Goal: Task Accomplishment & Management: Manage account settings

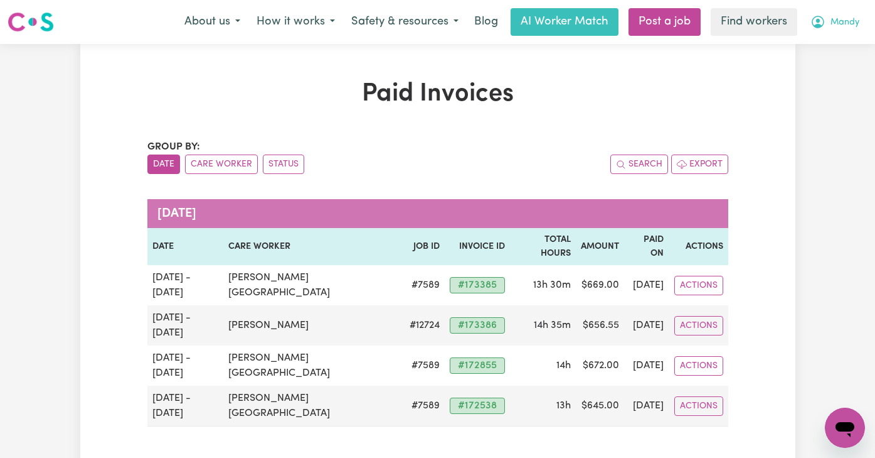
click at [843, 19] on span "Mandy" at bounding box center [845, 23] width 29 height 14
click at [810, 50] on link "My Dashboard" at bounding box center [817, 49] width 99 height 24
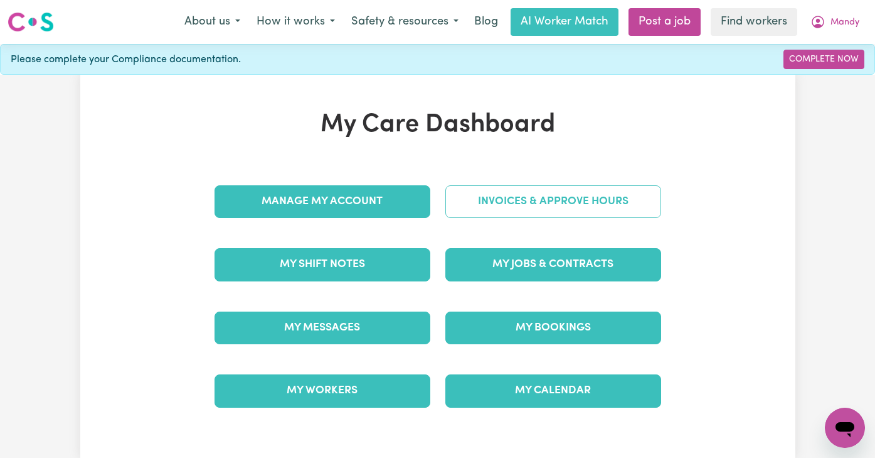
click at [496, 211] on link "Invoices & Approve Hours" at bounding box center [554, 201] width 216 height 33
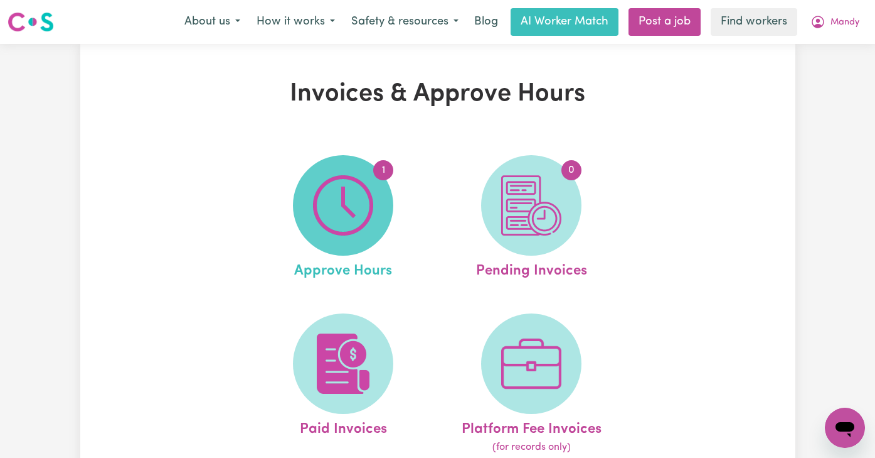
click at [326, 205] on img at bounding box center [343, 205] width 60 height 60
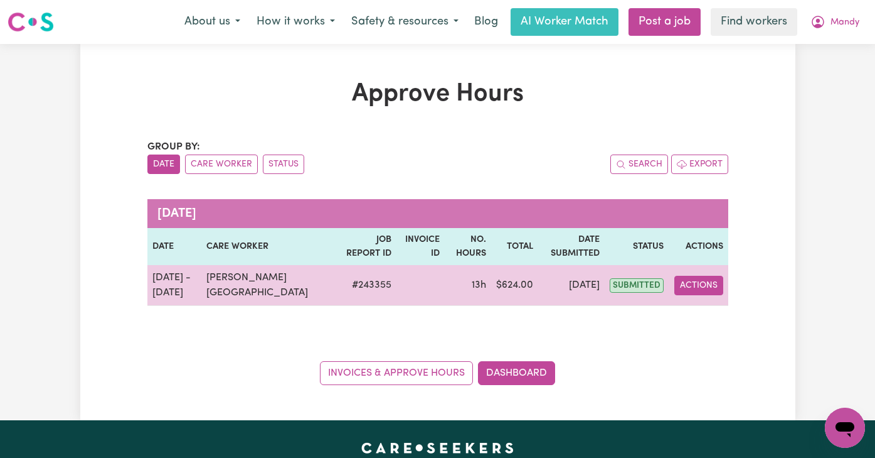
click at [699, 279] on button "Actions" at bounding box center [699, 285] width 49 height 19
click at [709, 302] on link "View Job Report" at bounding box center [728, 314] width 107 height 25
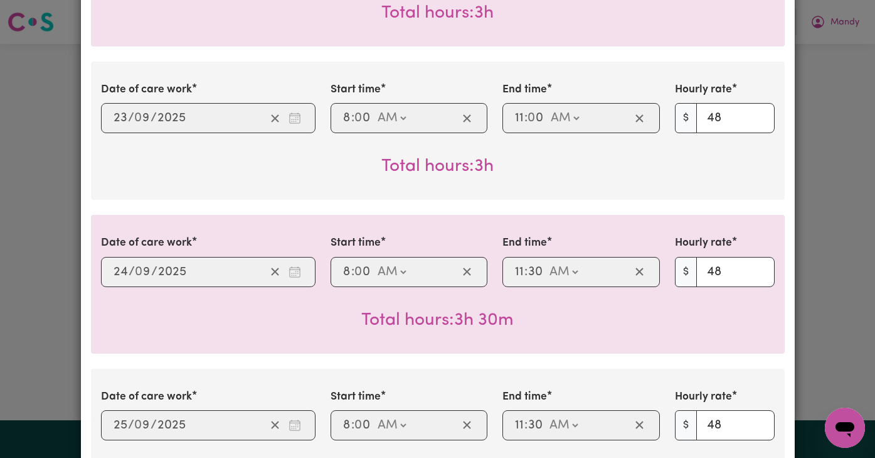
scroll to position [970, 0]
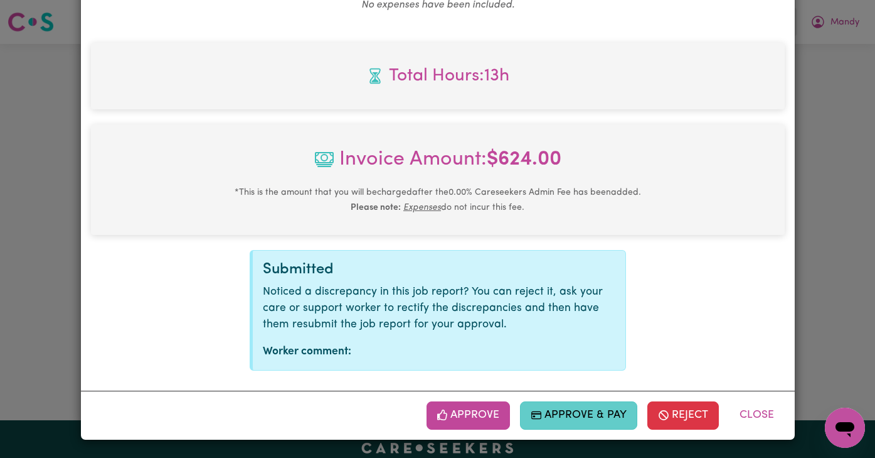
click at [560, 407] on button "Approve & Pay" at bounding box center [578, 415] width 117 height 28
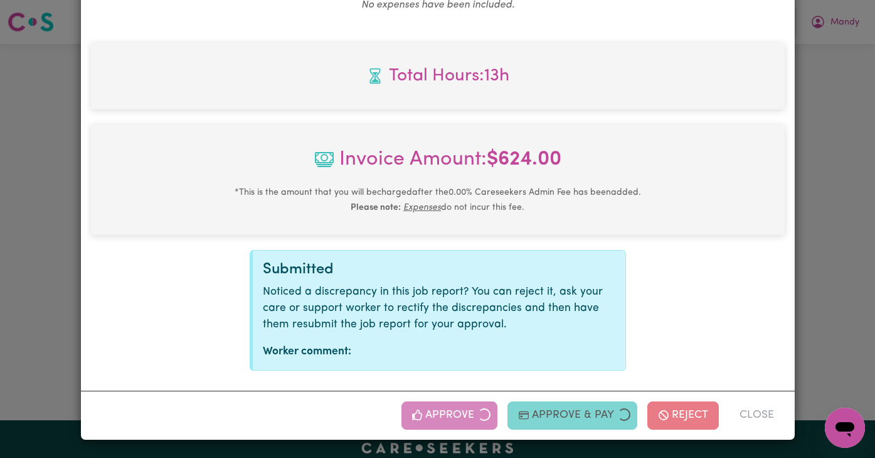
select select "card_1QTFvoB2z0xKyepBsUonAmz5"
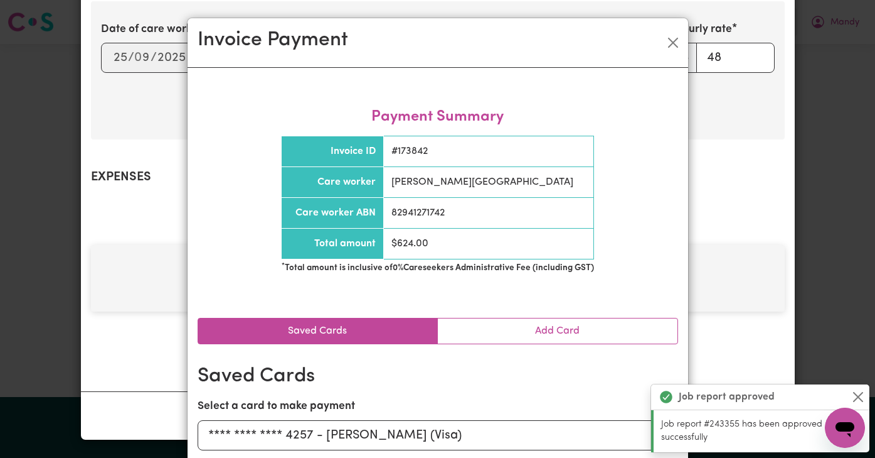
scroll to position [78, 0]
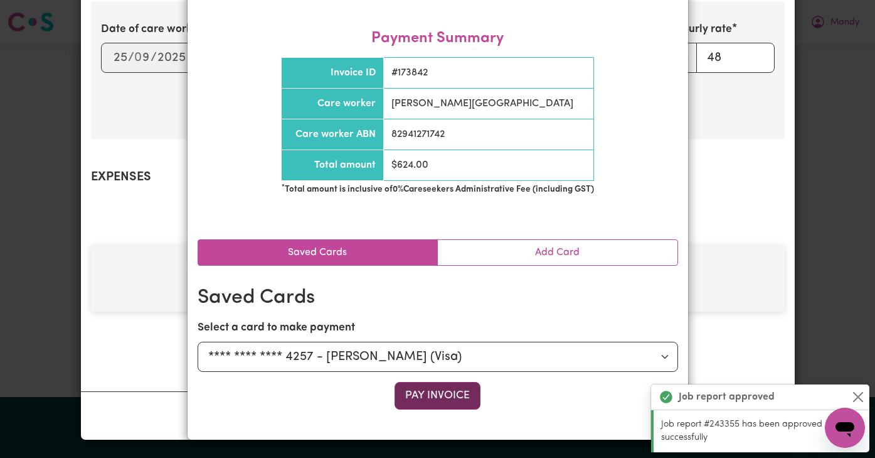
click at [424, 405] on button "Pay Invoice" at bounding box center [438, 396] width 86 height 28
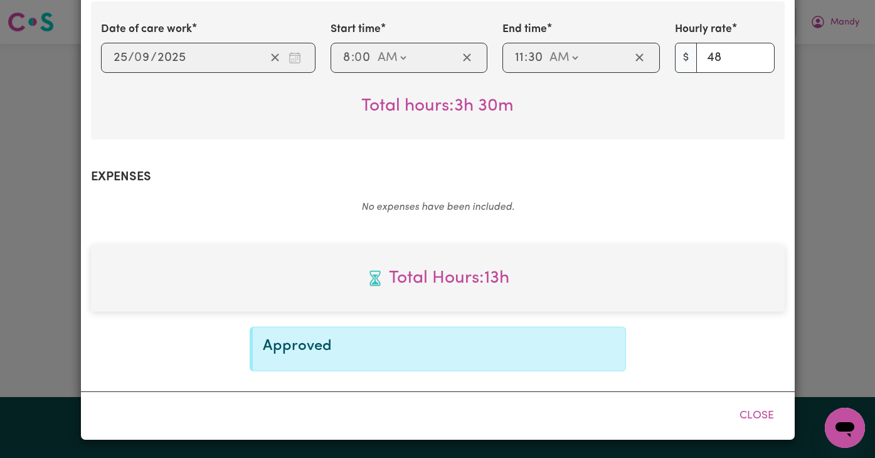
scroll to position [0, 0]
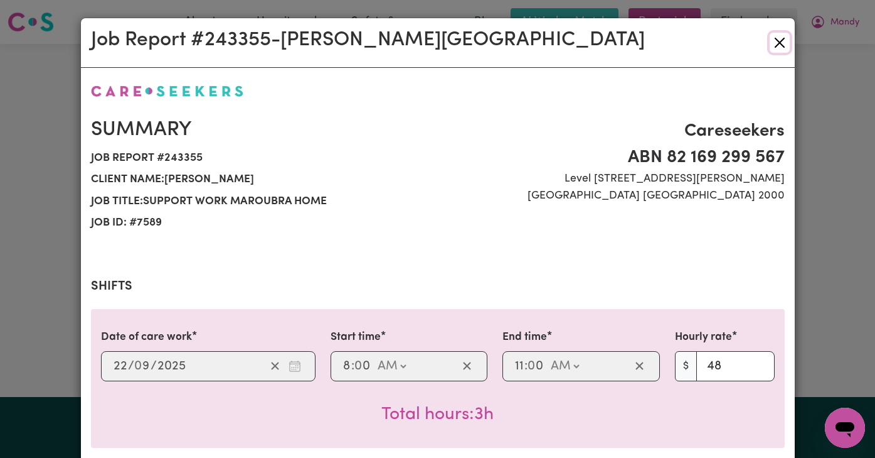
click at [774, 41] on button "Close" at bounding box center [780, 43] width 20 height 20
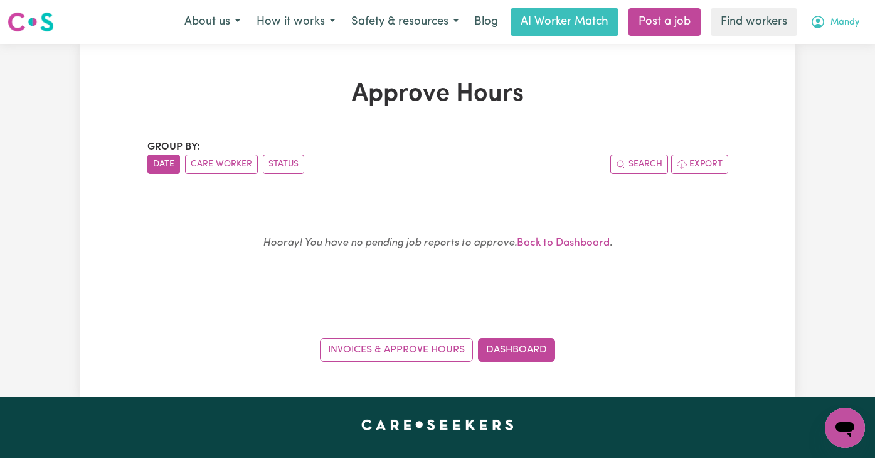
click at [851, 19] on span "Mandy" at bounding box center [845, 23] width 29 height 14
click at [814, 56] on link "My Dashboard" at bounding box center [817, 49] width 99 height 24
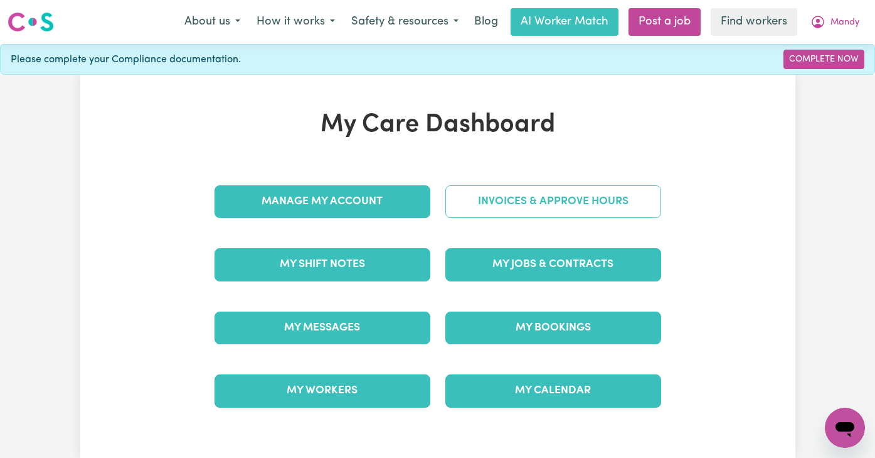
click at [520, 201] on link "Invoices & Approve Hours" at bounding box center [554, 201] width 216 height 33
